Goal: Contribute content

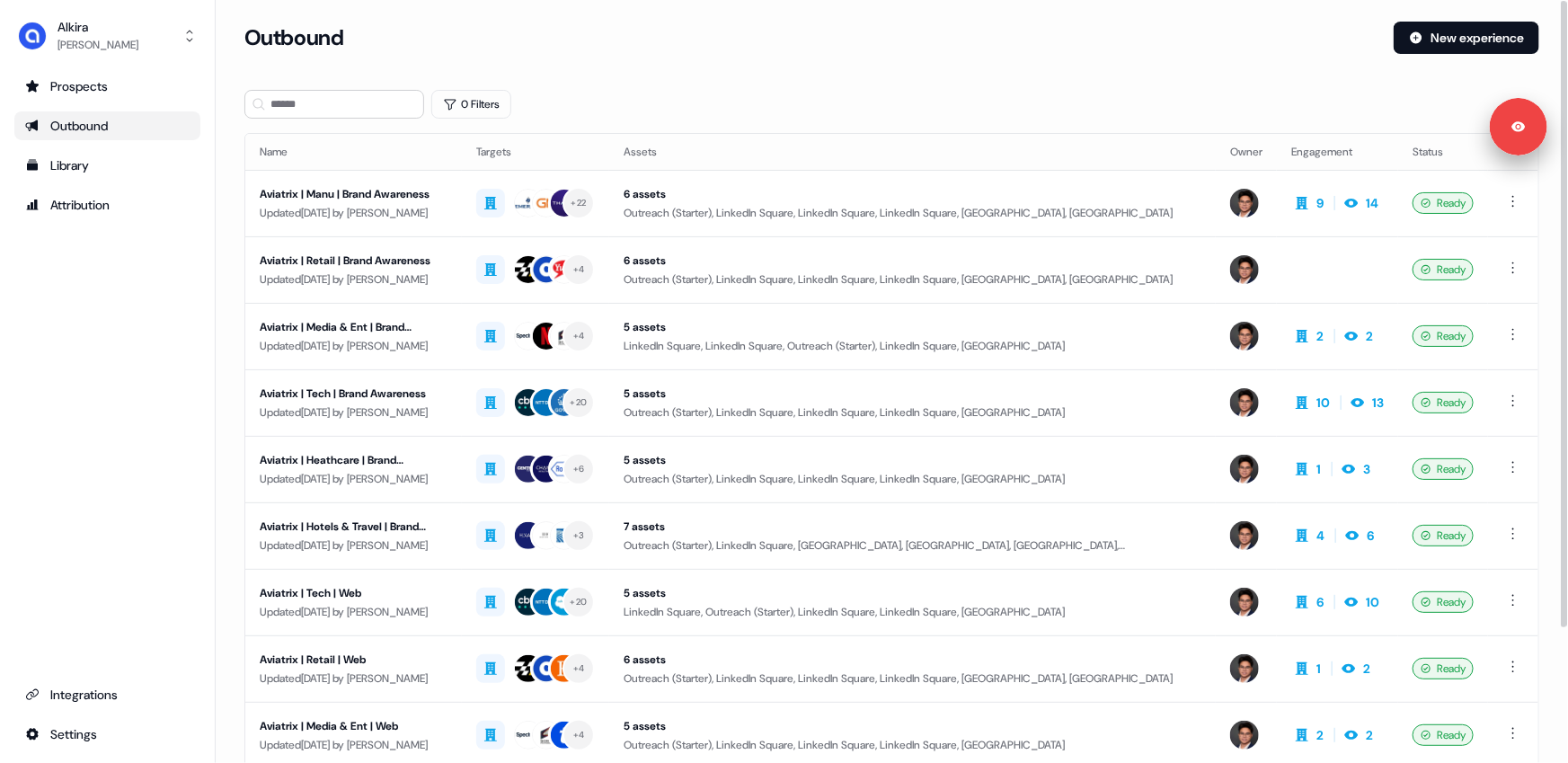
click at [702, 90] on div "0 Filters" at bounding box center [891, 104] width 1295 height 29
click at [631, 100] on div "0 Filters" at bounding box center [891, 104] width 1295 height 29
click at [76, 170] on div "Library" at bounding box center [107, 165] width 164 height 18
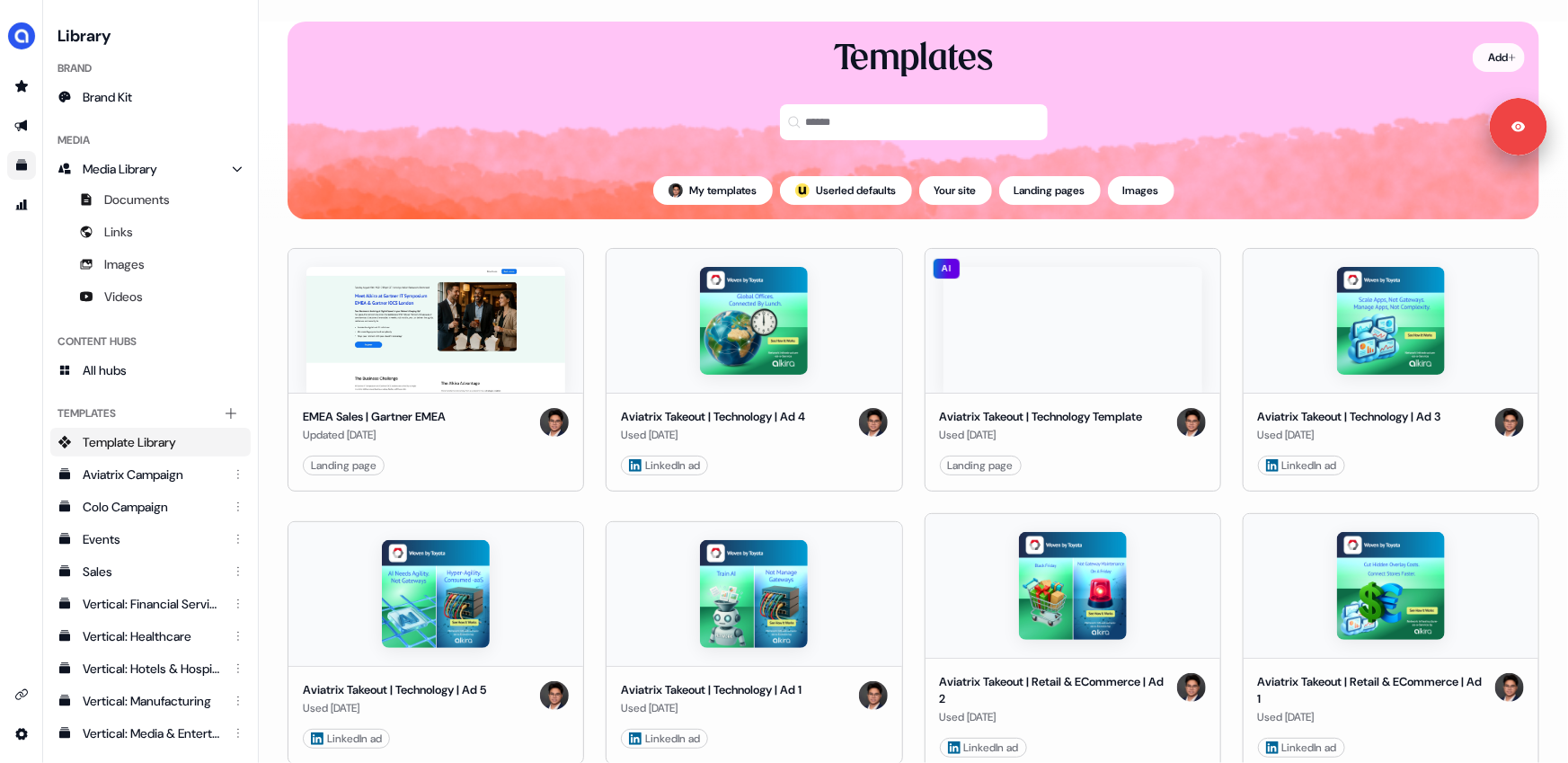
click at [1486, 55] on html "Signed in as [PERSON_NAME] Sign out For the best experience switch devices to a…" at bounding box center [784, 382] width 1568 height 763
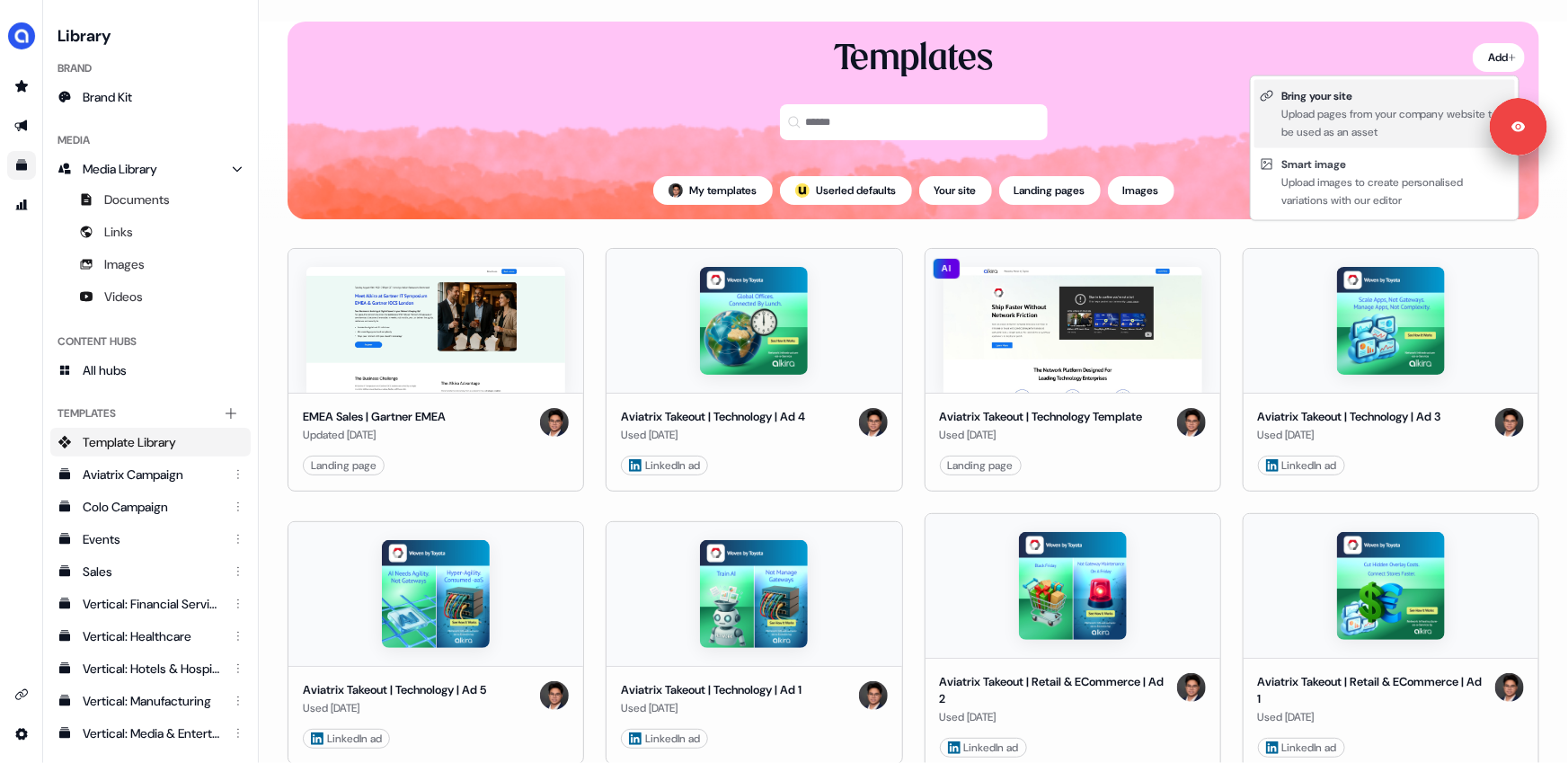
click at [1338, 112] on div "Upload pages from your company website to be used as an asset" at bounding box center [1395, 123] width 228 height 36
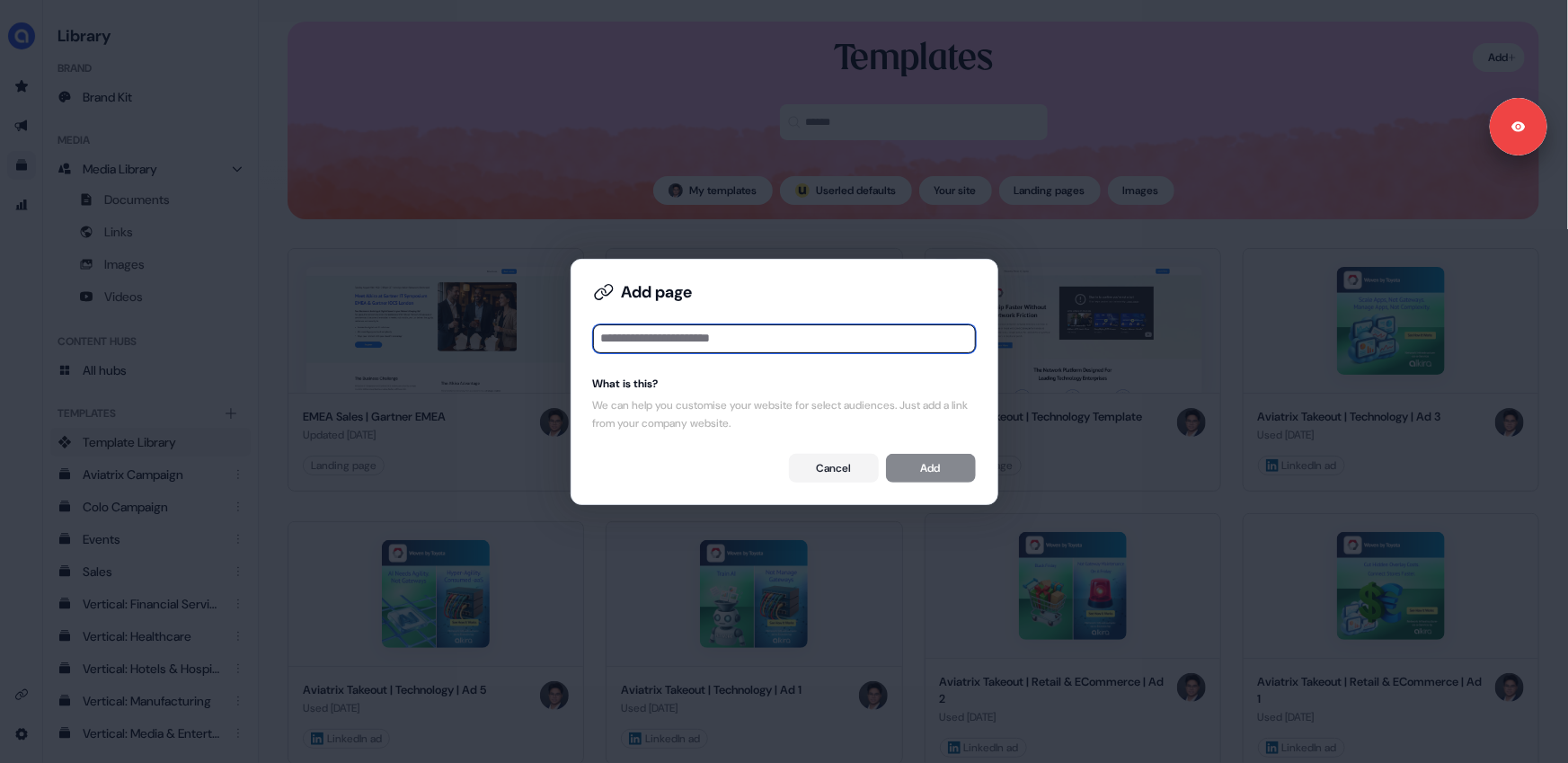
paste input "**********"
type input "**********"
click at [921, 466] on button "Add" at bounding box center [931, 468] width 90 height 29
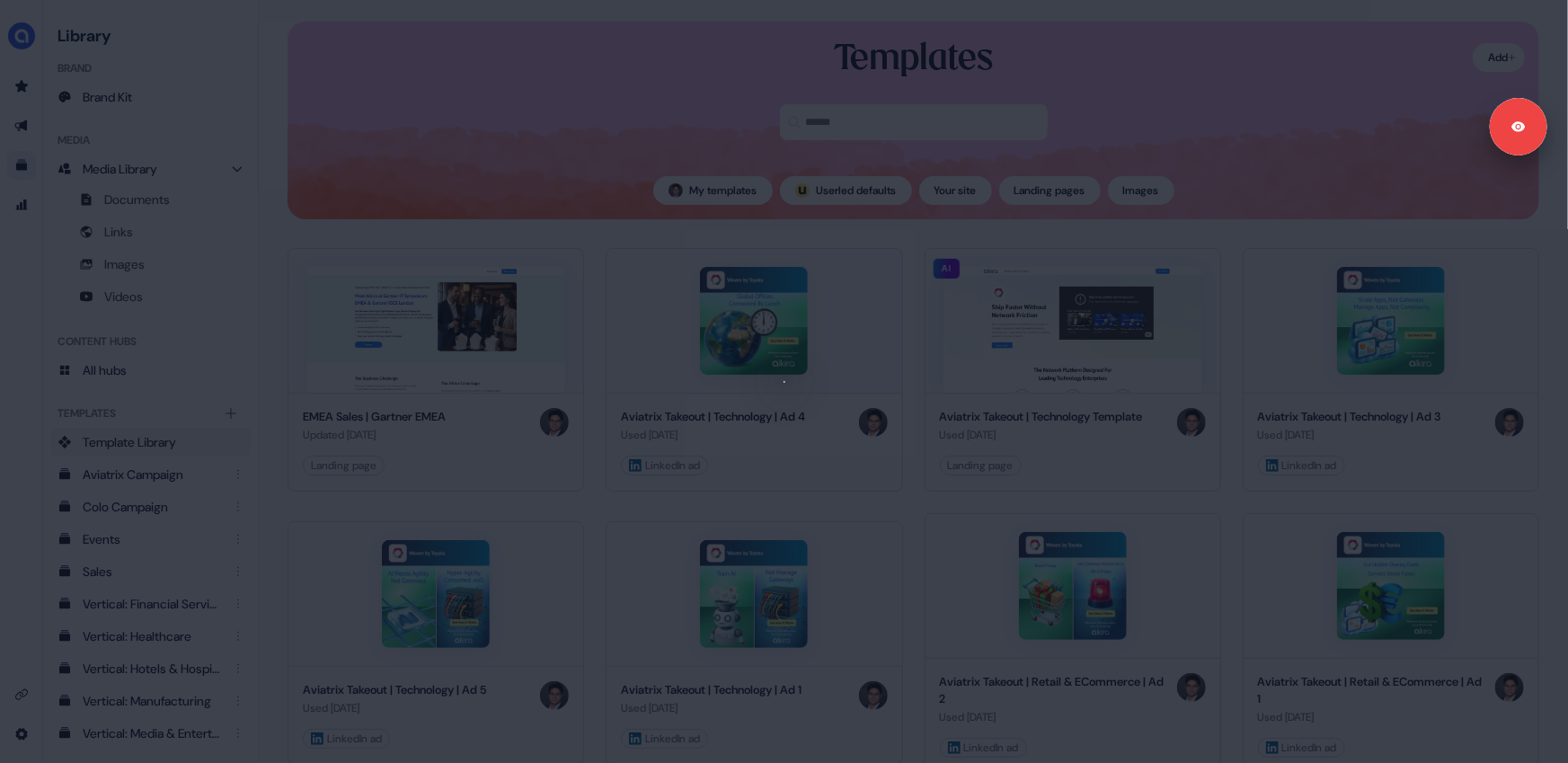
click at [474, 98] on div at bounding box center [784, 382] width 1568 height 763
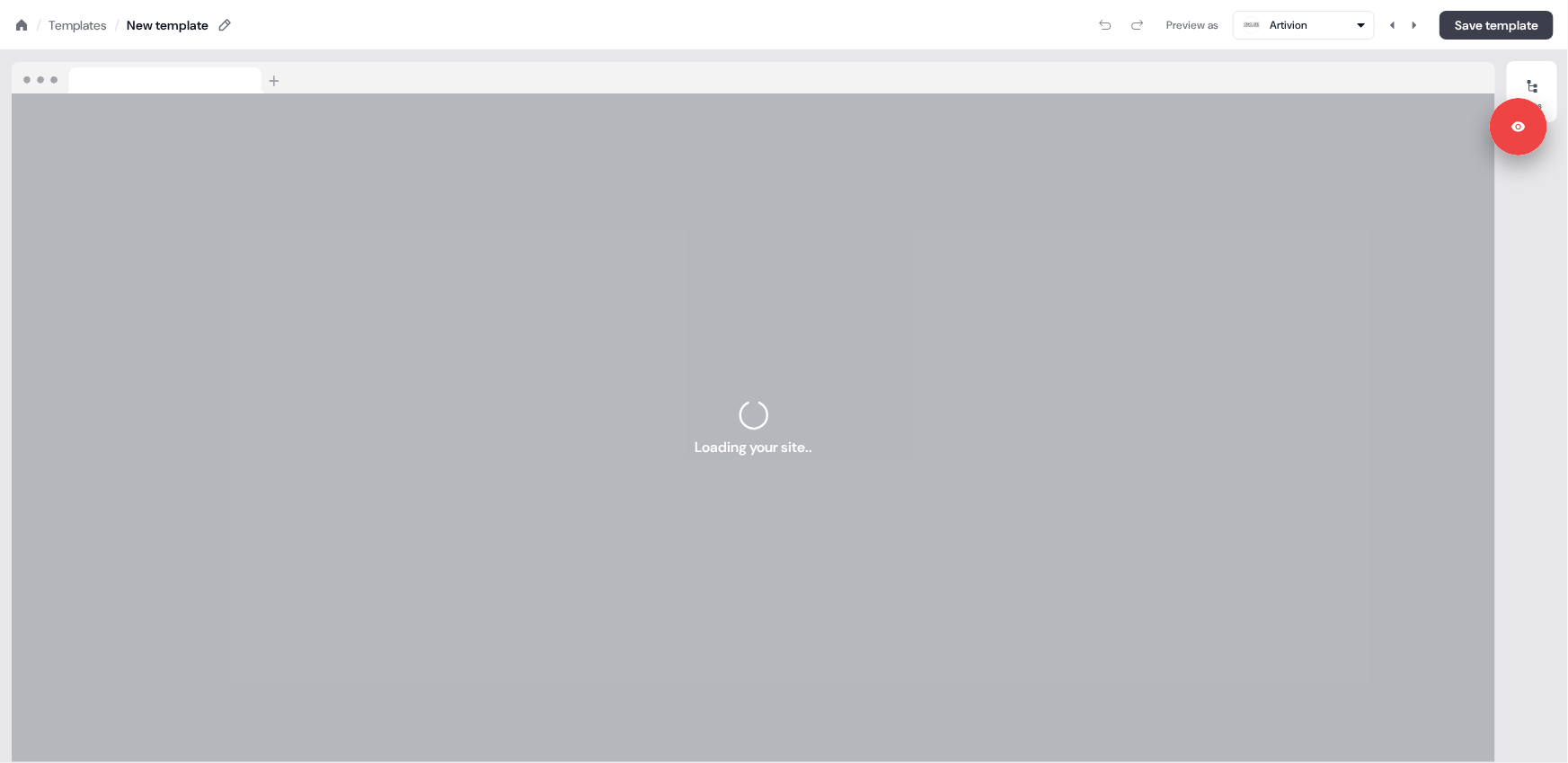
click at [1474, 24] on button "Save template" at bounding box center [1497, 25] width 115 height 29
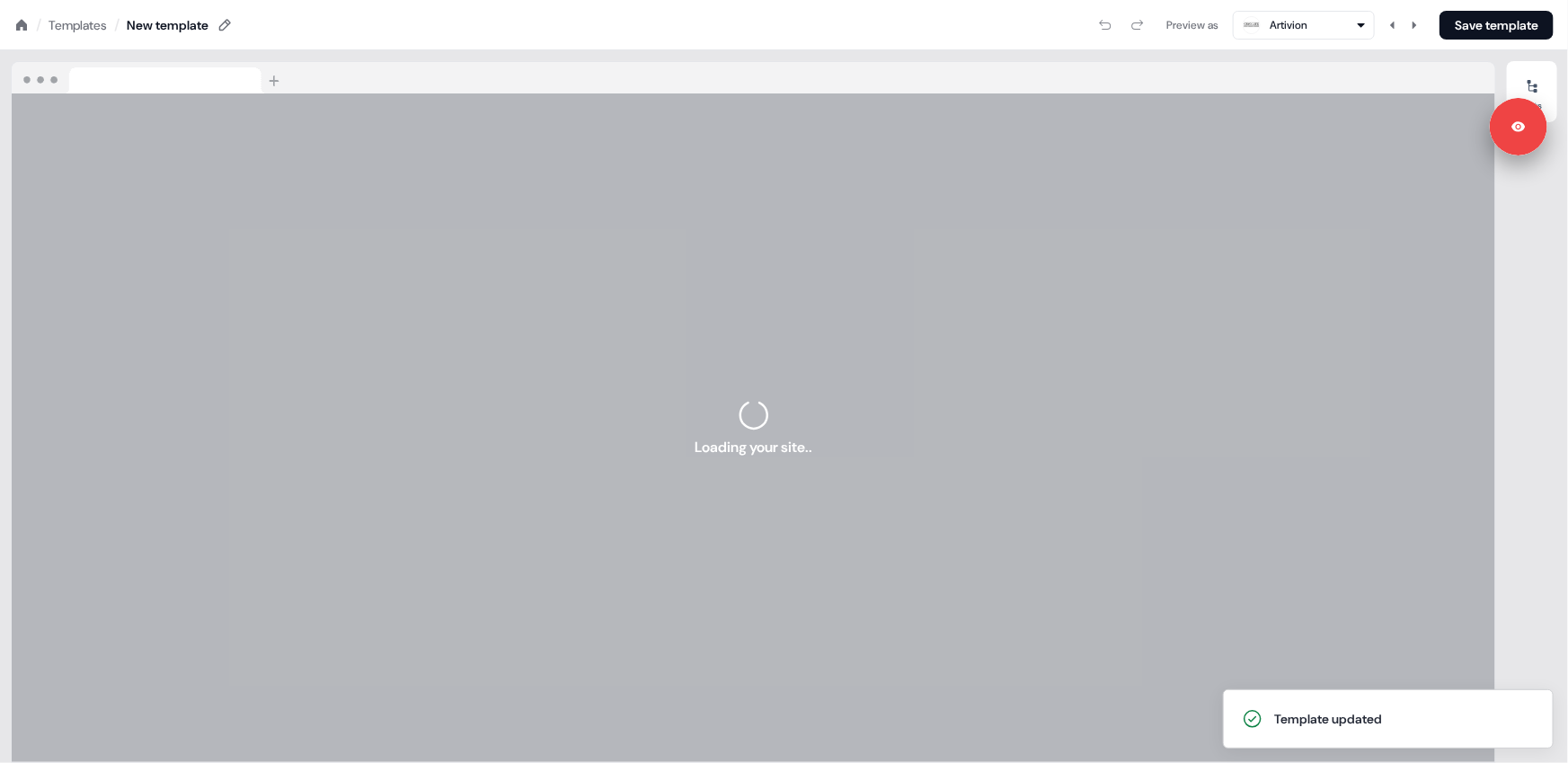
click at [61, 25] on div "Templates" at bounding box center [77, 25] width 58 height 18
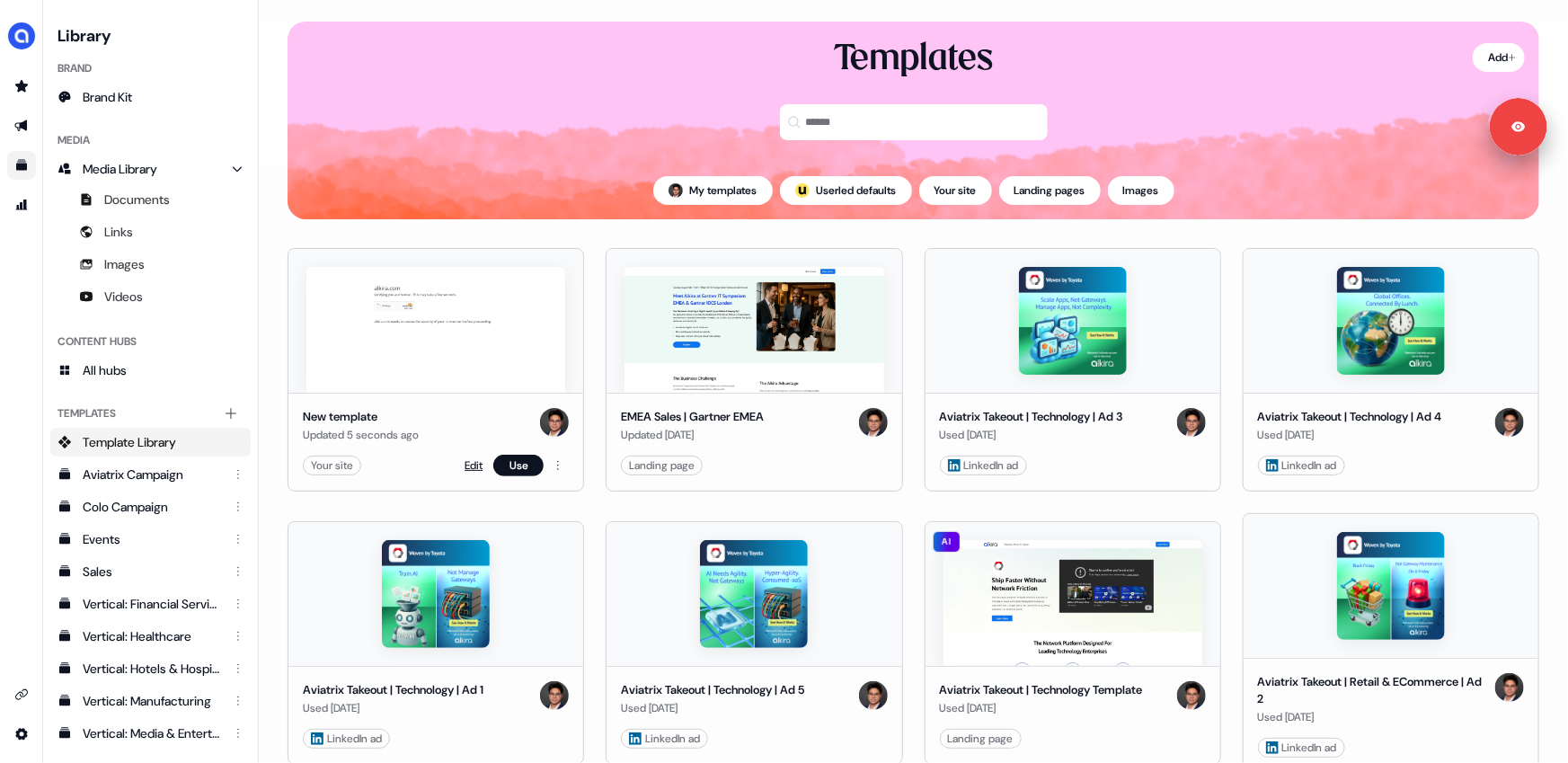
click at [470, 466] on link "Edit" at bounding box center [473, 464] width 18 height 18
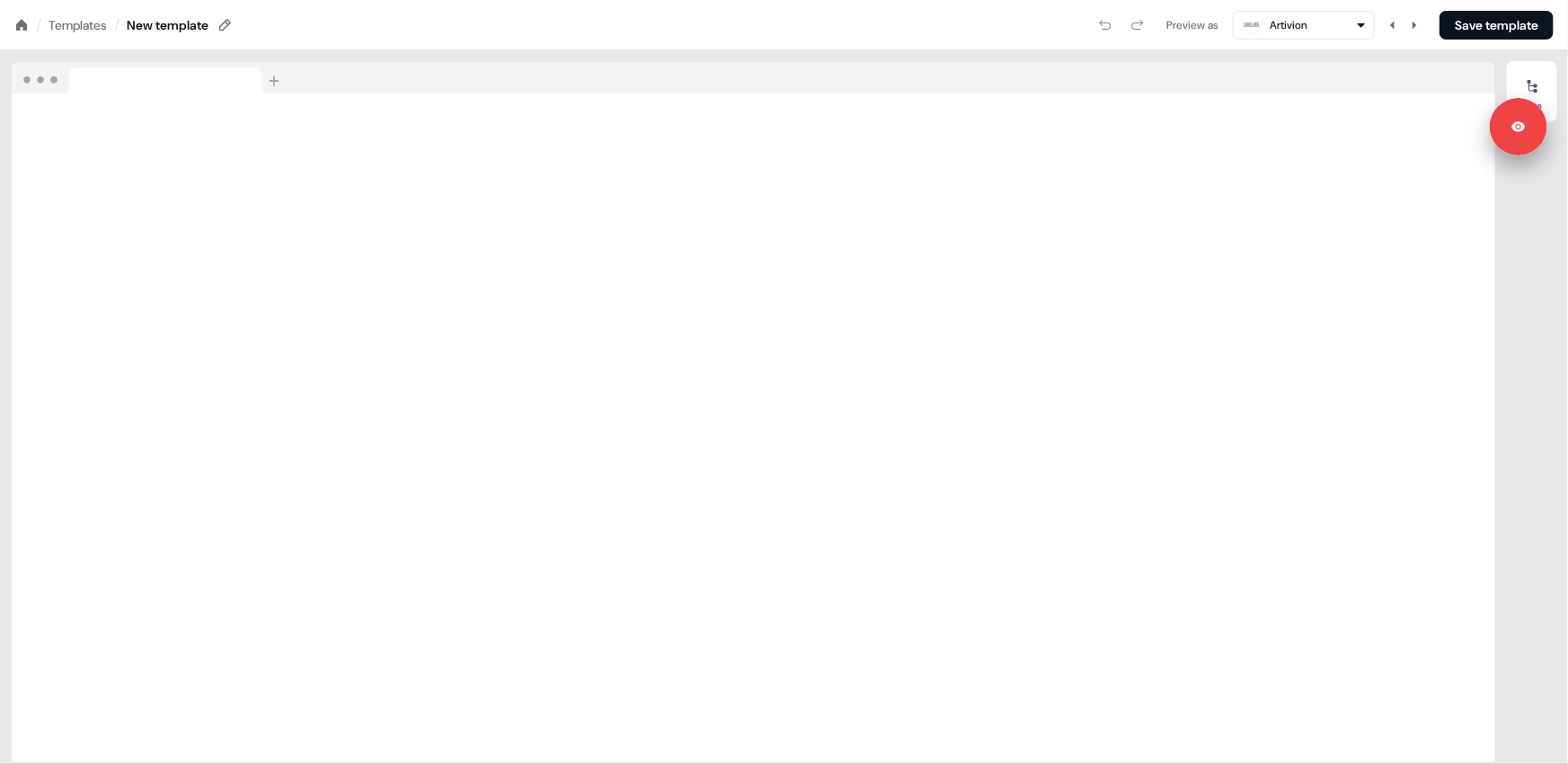
click at [73, 31] on div "Templates" at bounding box center [77, 25] width 58 height 18
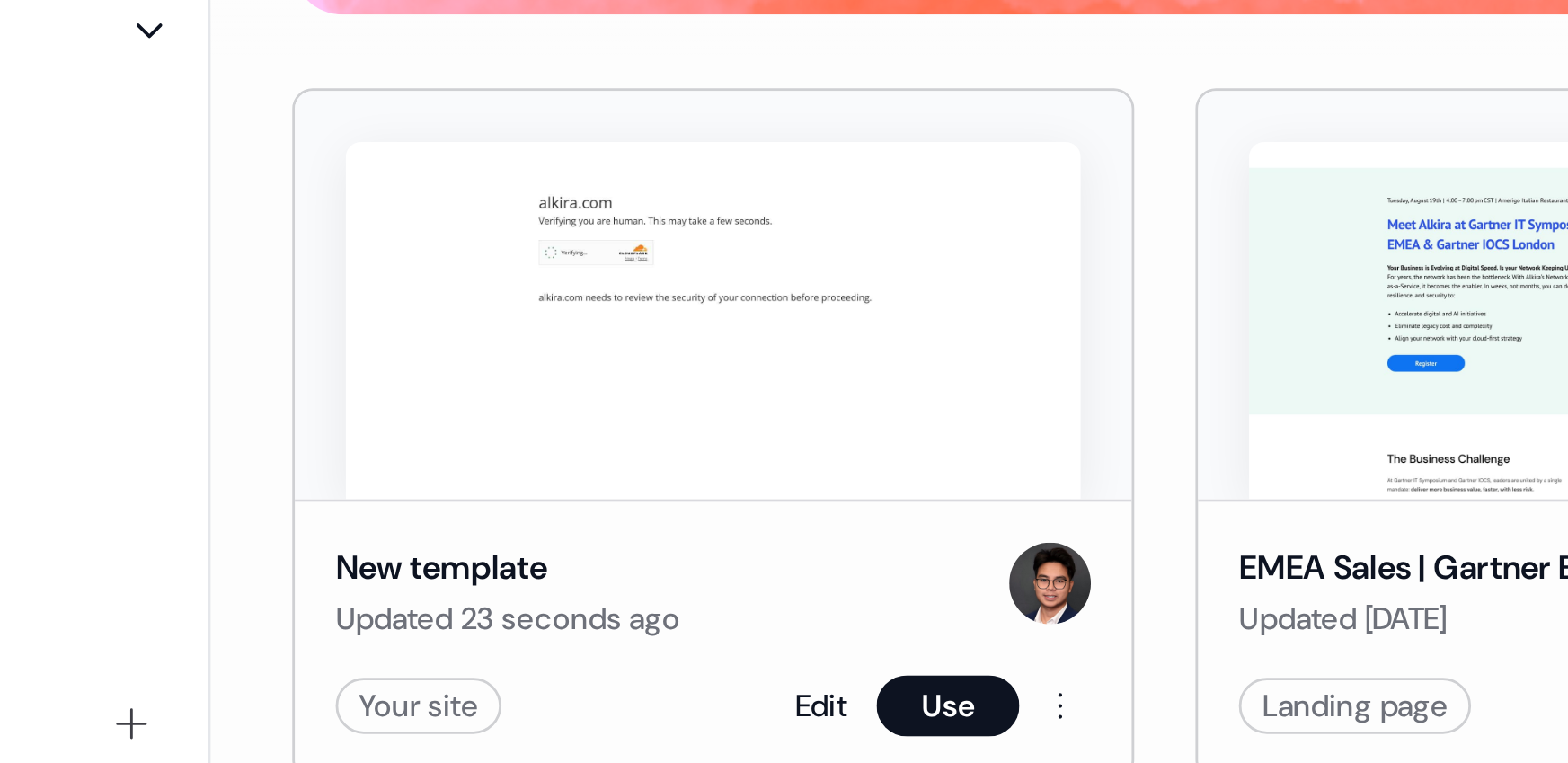
scroll to position [71, 0]
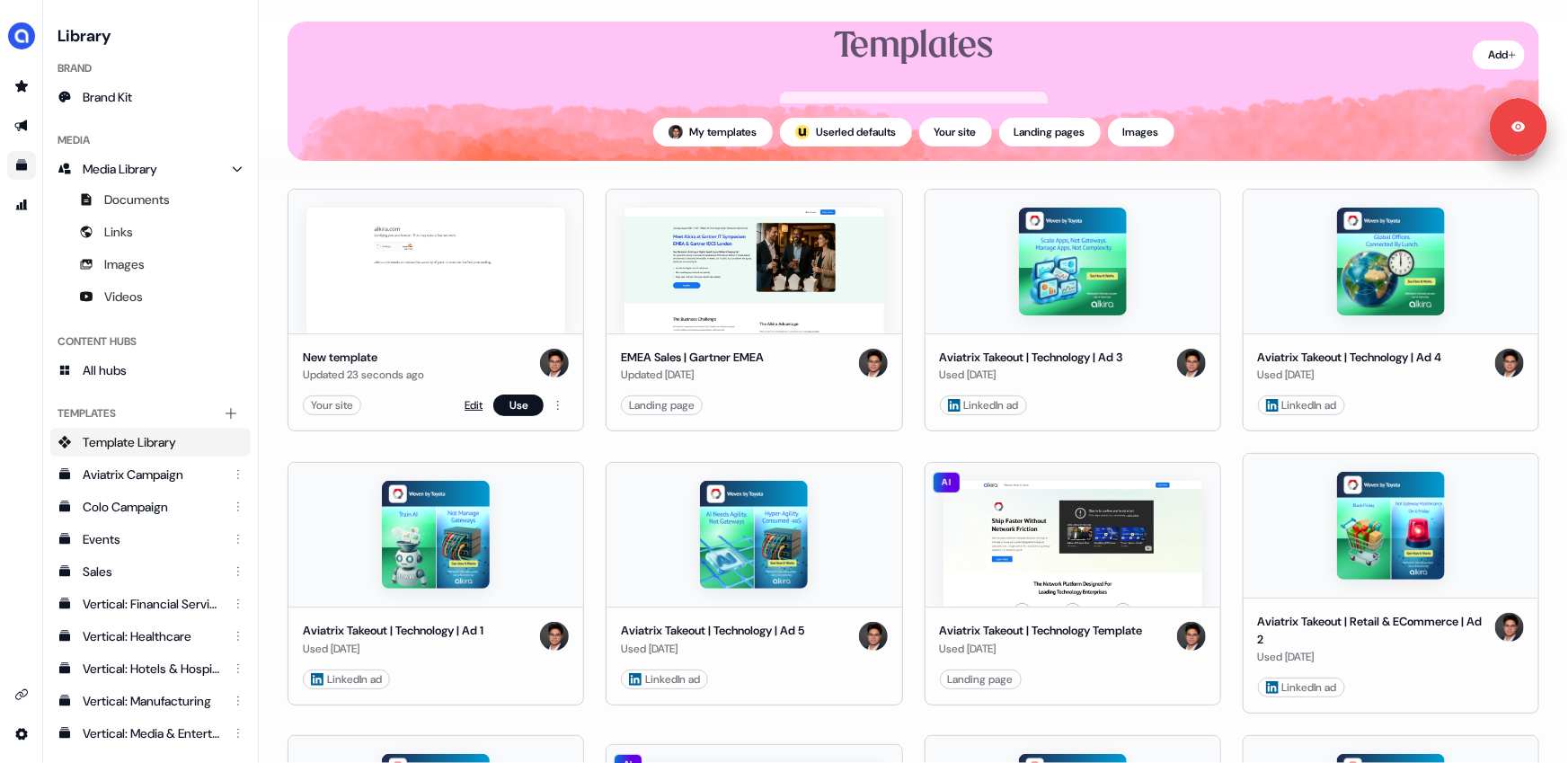
click at [474, 398] on link "Edit" at bounding box center [473, 404] width 18 height 18
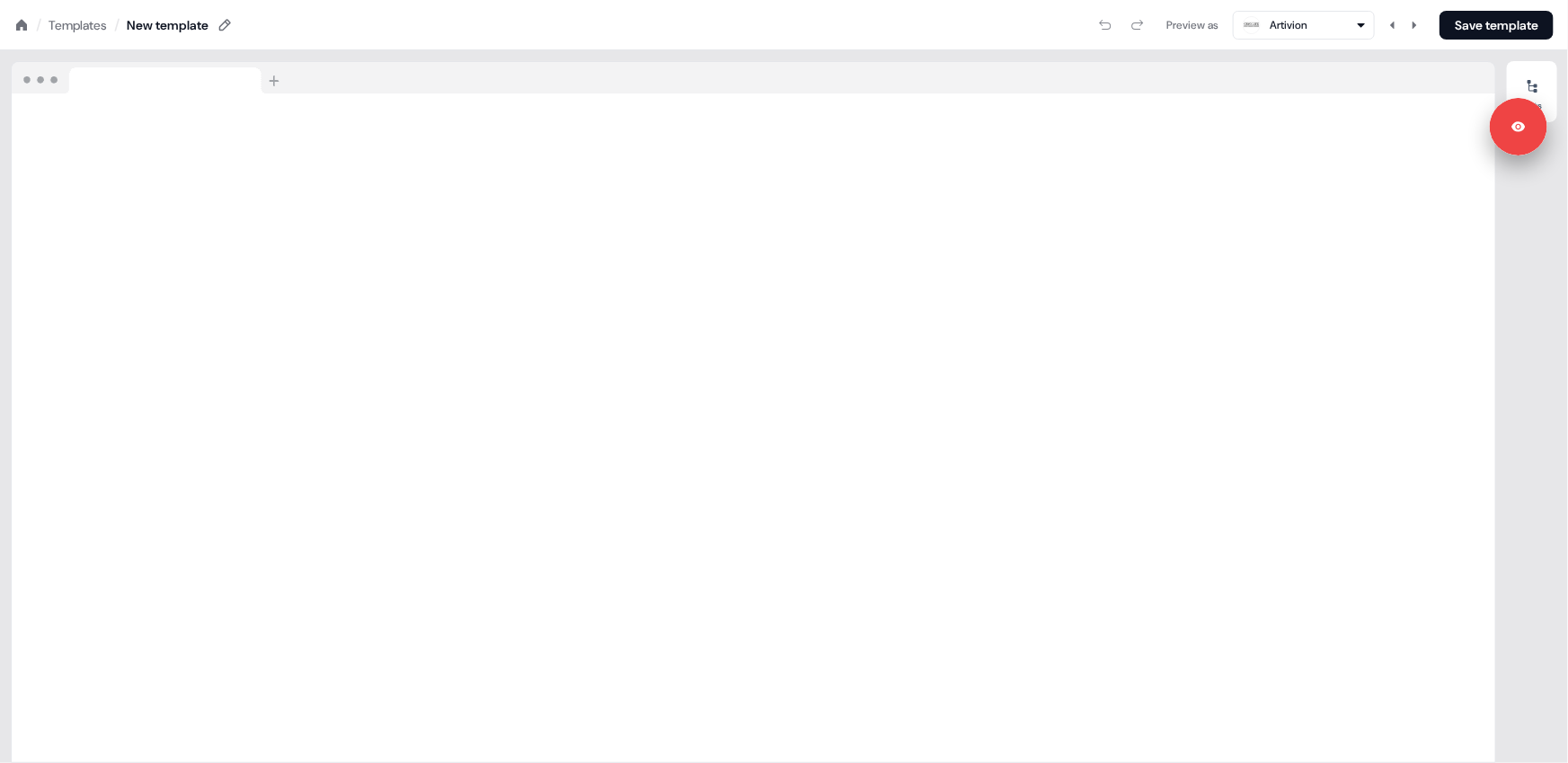
click at [79, 29] on div "Templates" at bounding box center [77, 25] width 58 height 18
